Goal: Task Accomplishment & Management: Manage account settings

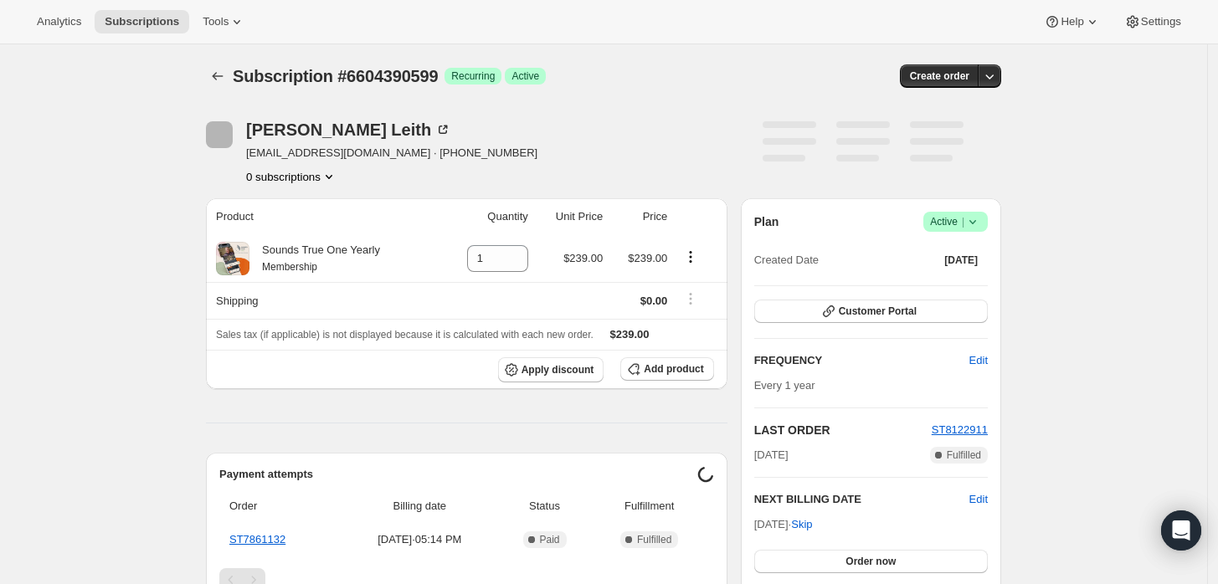
click at [988, 223] on span "Success Active |" at bounding box center [955, 222] width 64 height 20
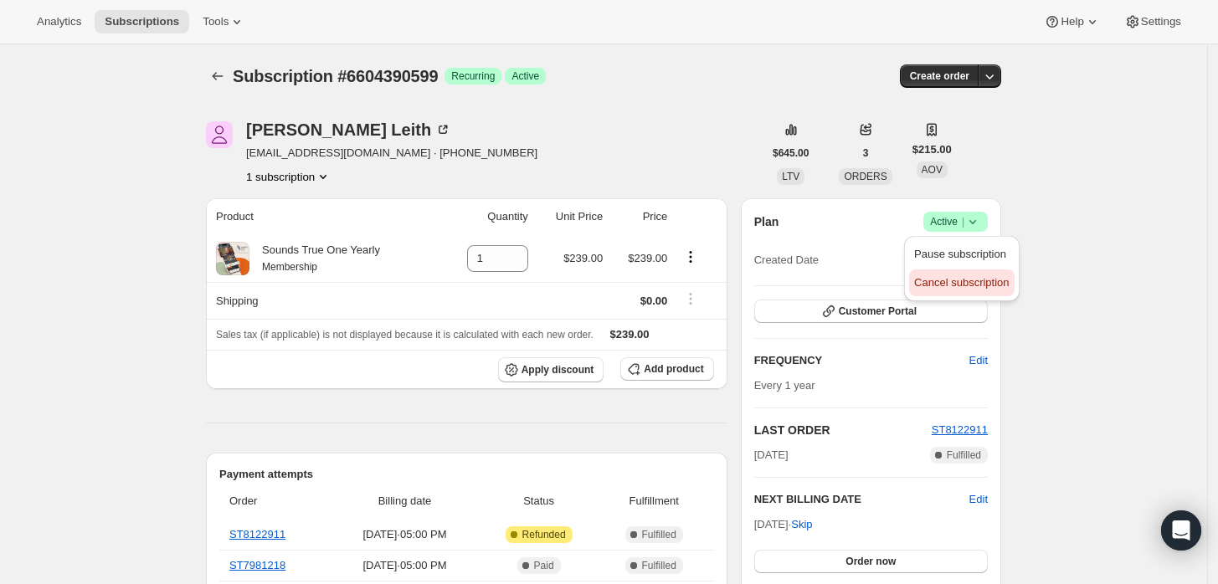
click at [952, 290] on span "Cancel subscription" at bounding box center [961, 282] width 95 height 17
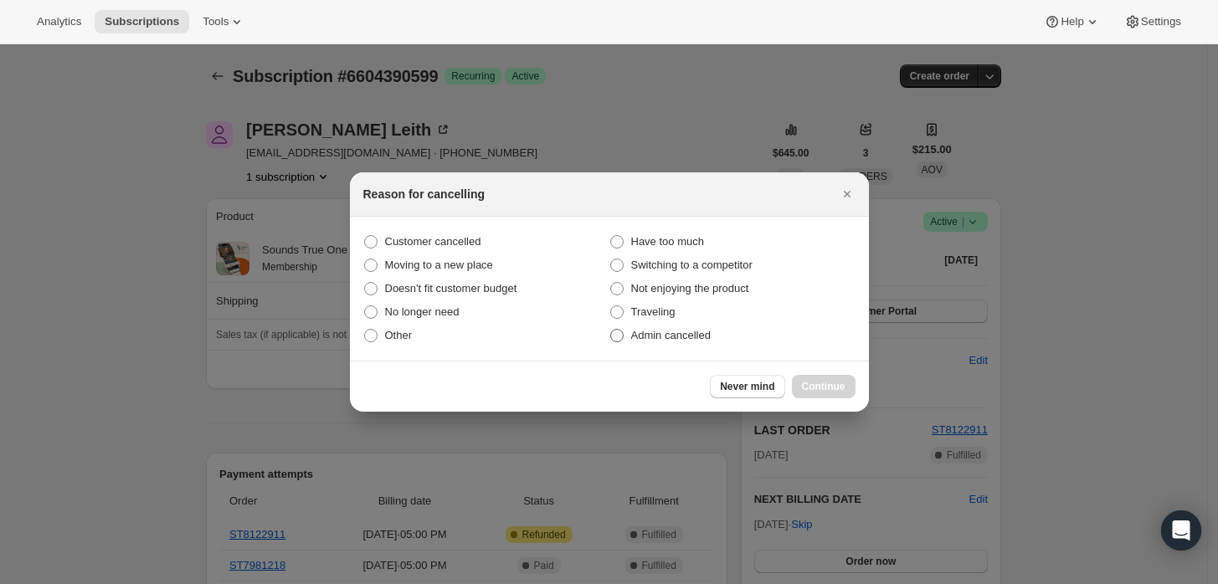
click at [668, 341] on span "Admin cancelled" at bounding box center [671, 335] width 80 height 13
click at [611, 330] on input "Admin cancelled" at bounding box center [610, 329] width 1 height 1
radio input "true"
click at [812, 382] on span "Continue" at bounding box center [824, 386] width 44 height 13
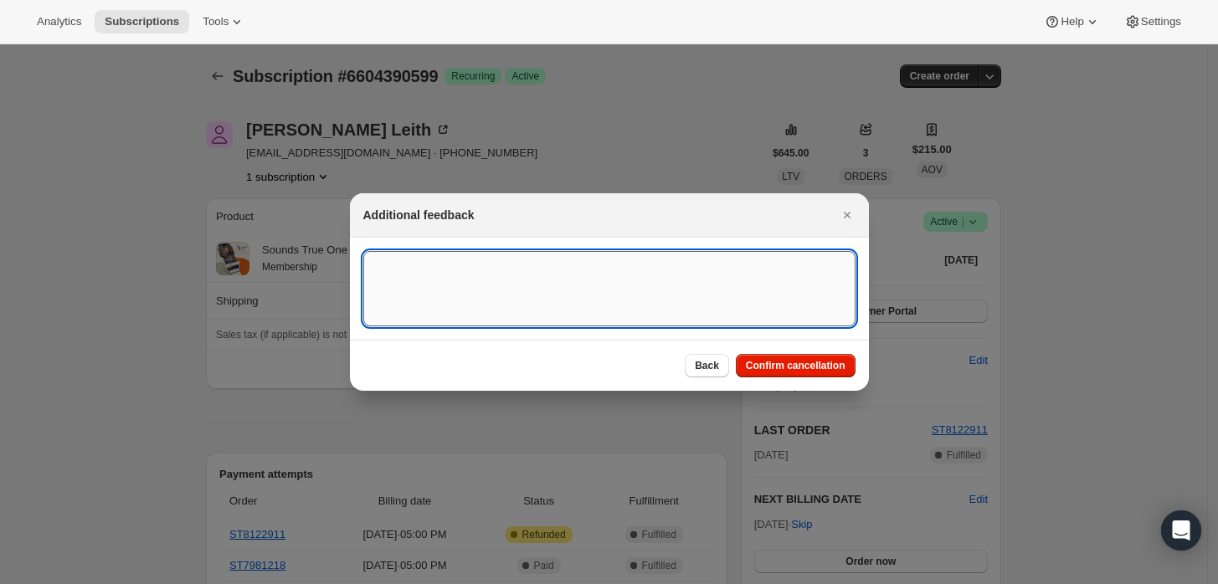
click at [720, 291] on textarea ":rbj:" at bounding box center [609, 288] width 492 height 75
type textarea "Customer requested cancellation and refund."
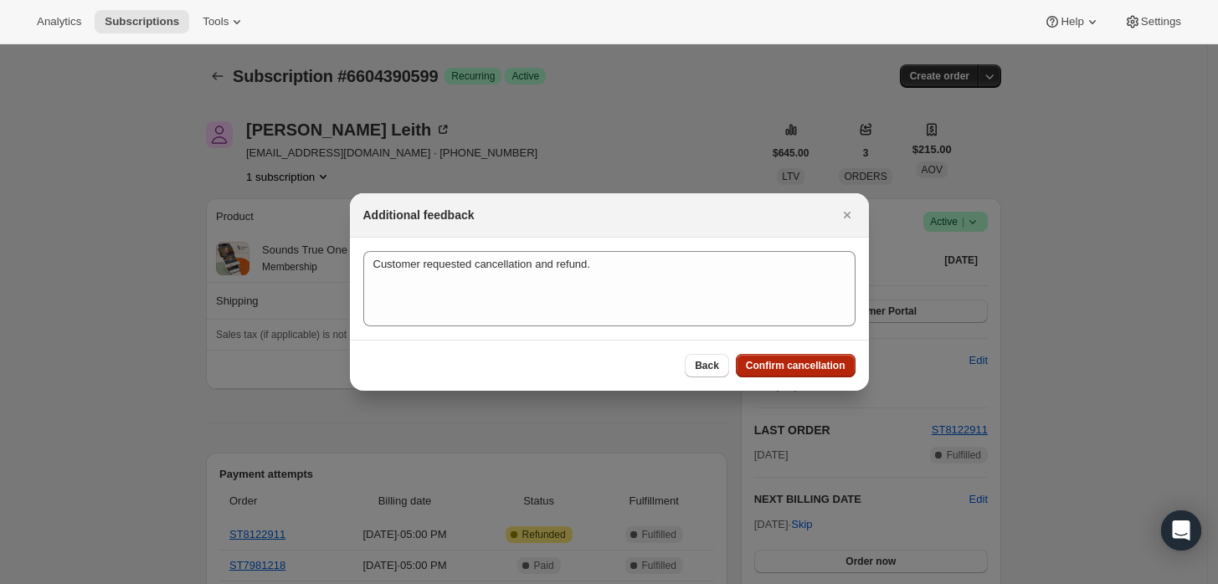
click at [785, 361] on span "Confirm cancellation" at bounding box center [796, 365] width 100 height 13
